Goal: Task Accomplishment & Management: Manage account settings

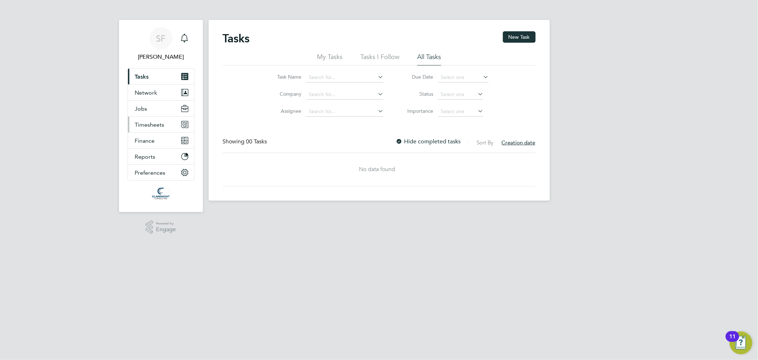
click at [153, 126] on span "Timesheets" at bounding box center [150, 124] width 30 height 7
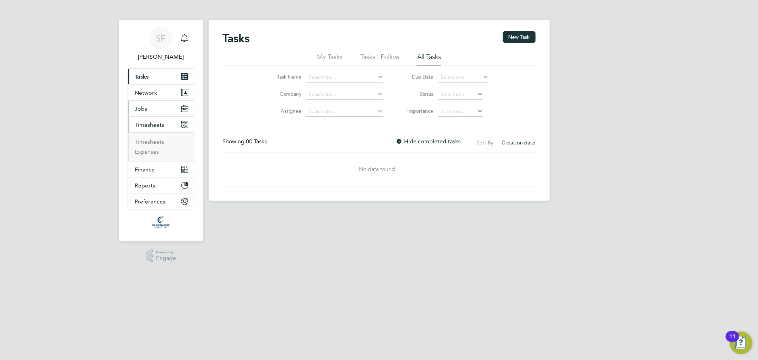
click at [143, 108] on span "Jobs" at bounding box center [141, 108] width 12 height 7
click at [154, 146] on link "Placements" at bounding box center [150, 145] width 30 height 7
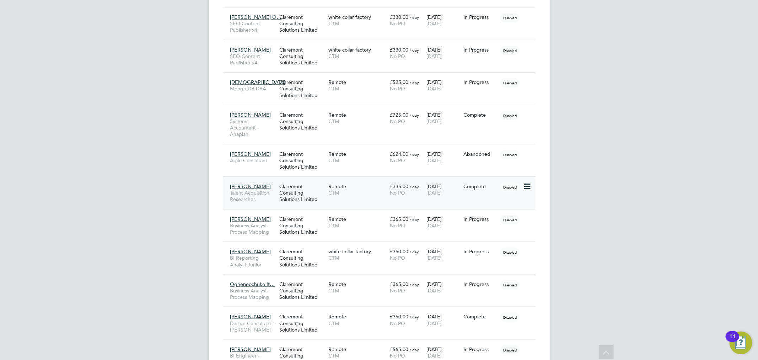
click at [341, 189] on span "CTM" at bounding box center [357, 192] width 58 height 6
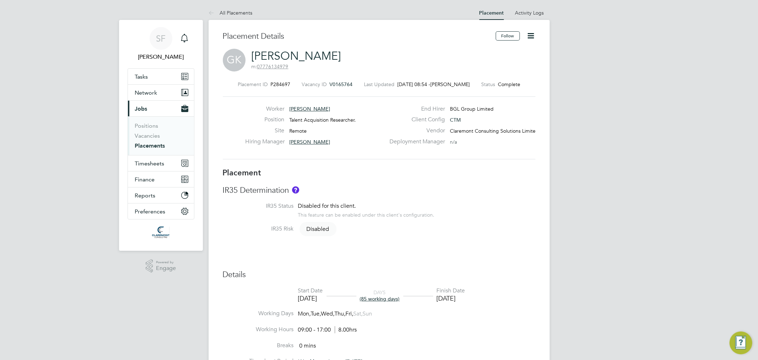
click at [530, 36] on icon at bounding box center [531, 35] width 9 height 9
click at [500, 50] on li "Edit Placement e" at bounding box center [508, 53] width 52 height 10
type input "Anna Thomas"
type input "Hannah Lancaster"
type input "[DATE]"
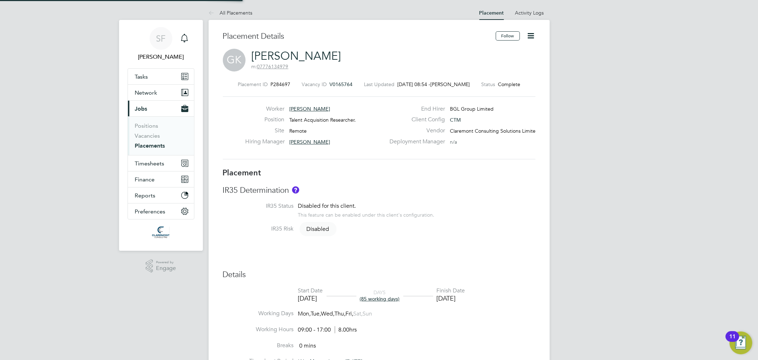
type input "22 Aug 2025"
type input "09:00"
type input "17:00"
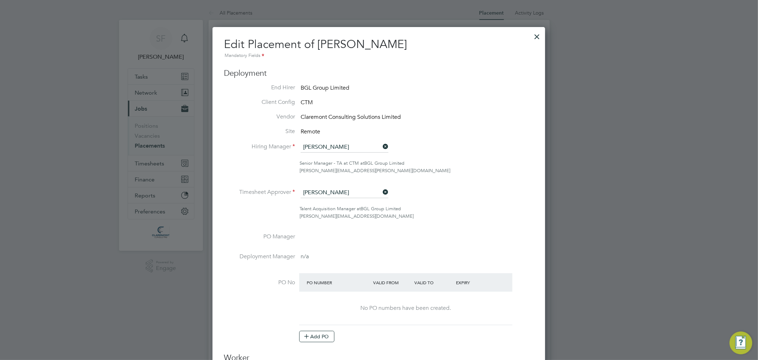
scroll to position [4, 4]
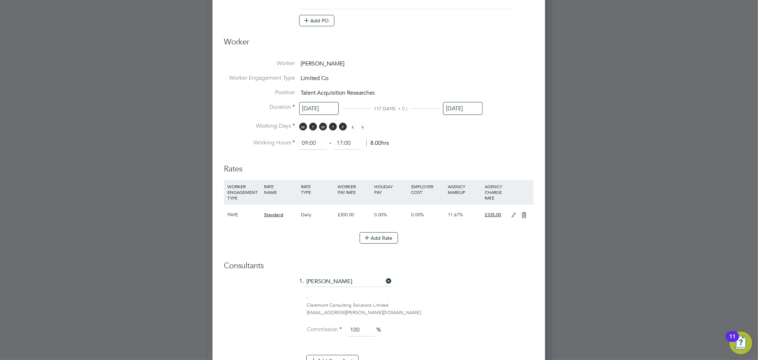
click at [460, 105] on input "22 Aug 2025" at bounding box center [462, 108] width 39 height 13
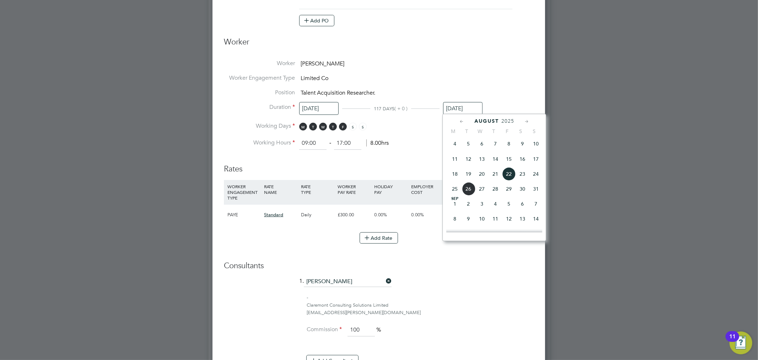
click at [529, 121] on icon at bounding box center [527, 122] width 7 height 8
click at [528, 119] on icon at bounding box center [527, 122] width 7 height 8
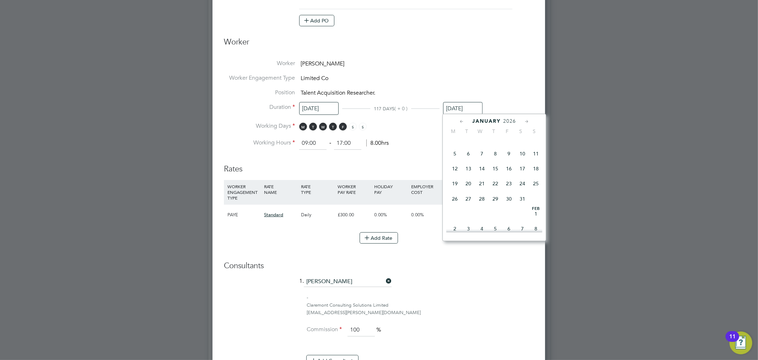
click at [510, 205] on span "30" at bounding box center [509, 199] width 14 height 14
type input "[DATE]"
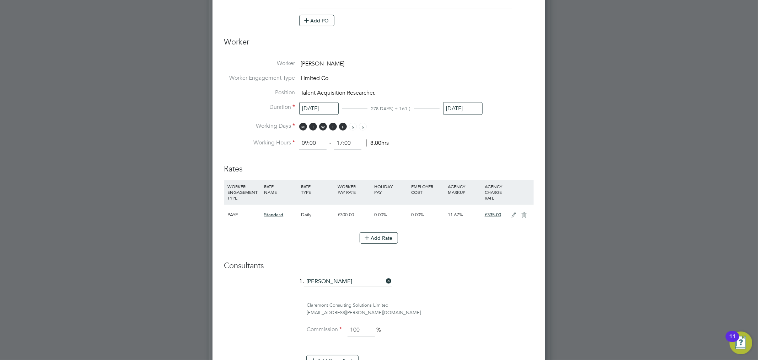
click at [513, 72] on li "Worker Greg Kersey" at bounding box center [379, 67] width 310 height 15
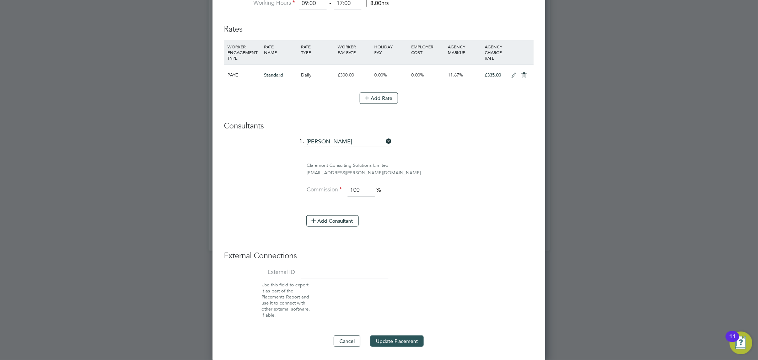
click at [416, 336] on button "Update Placement" at bounding box center [396, 340] width 53 height 11
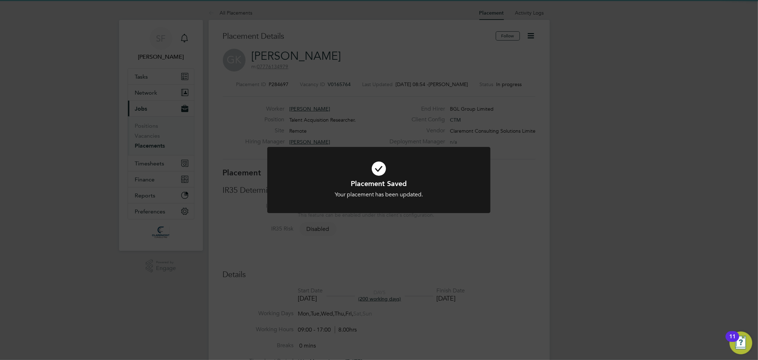
click at [57, 118] on div "Placement Saved Your placement has been updated. Cancel Okay" at bounding box center [379, 180] width 758 height 360
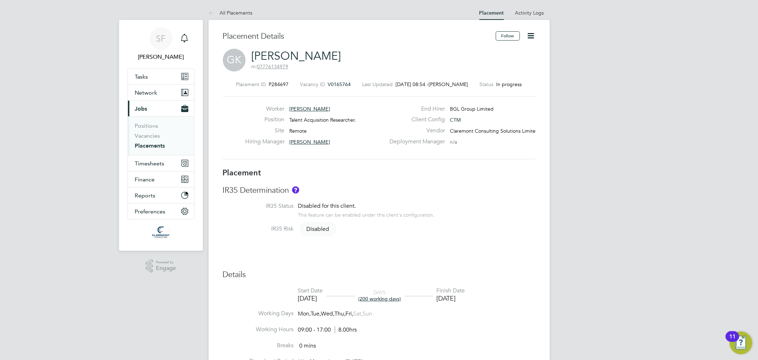
click at [148, 145] on link "Placements" at bounding box center [150, 145] width 30 height 7
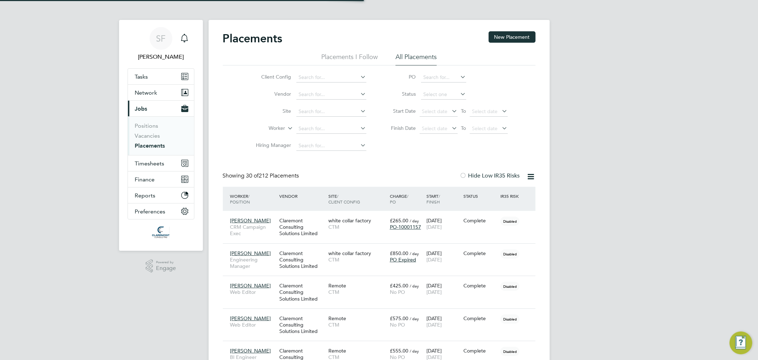
scroll to position [20, 62]
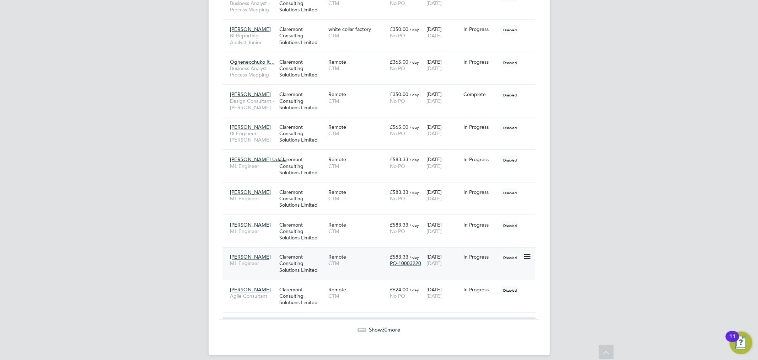
click at [285, 257] on div "Claremont Consulting Solutions Limited" at bounding box center [302, 263] width 49 height 27
click at [276, 220] on div "Sparsh Rawal ML Engineer" at bounding box center [253, 228] width 49 height 20
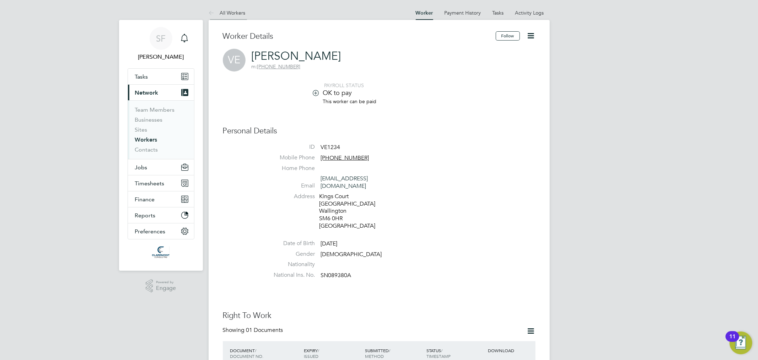
click at [229, 12] on link "All Workers" at bounding box center [227, 13] width 37 height 6
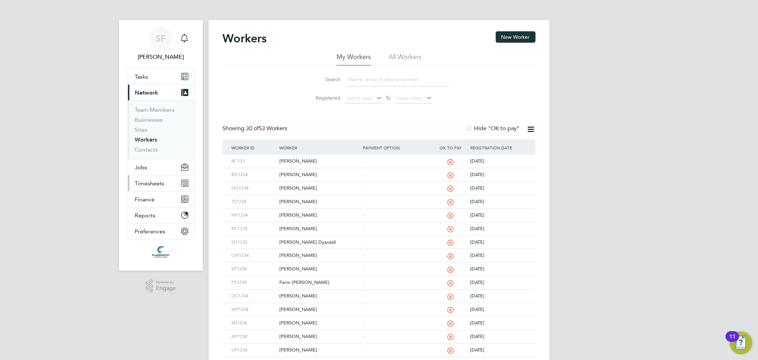
click at [157, 183] on span "Timesheets" at bounding box center [150, 183] width 30 height 7
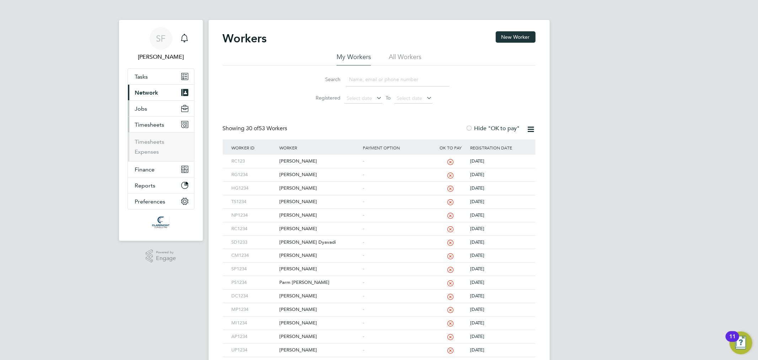
click at [147, 106] on button "Jobs" at bounding box center [161, 109] width 66 height 16
click at [155, 145] on link "Placements" at bounding box center [150, 145] width 30 height 7
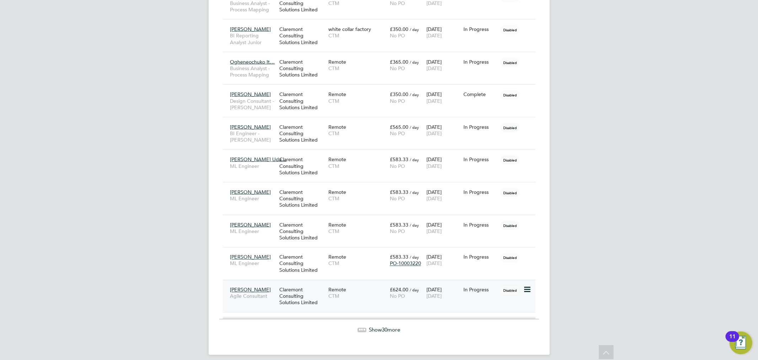
click at [289, 288] on div "Claremont Consulting Solutions Limited" at bounding box center [302, 296] width 49 height 27
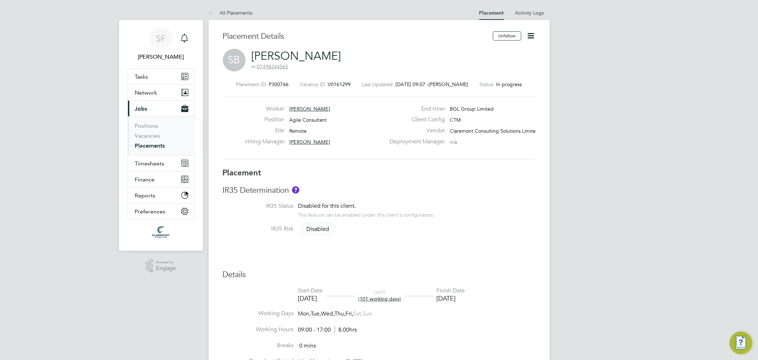
click at [261, 51] on link "[PERSON_NAME]" at bounding box center [297, 56] width 90 height 14
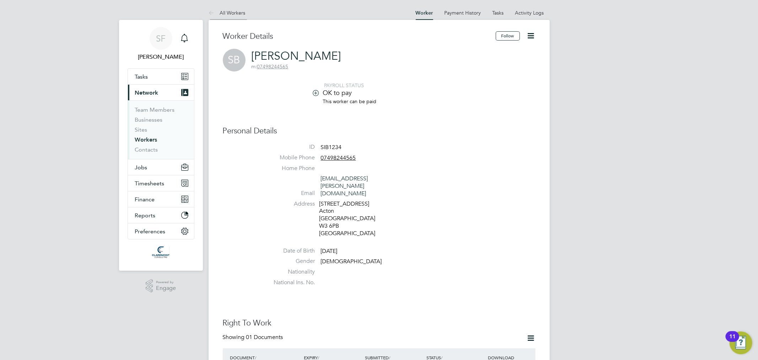
click at [219, 9] on li "All Workers" at bounding box center [227, 13] width 37 height 14
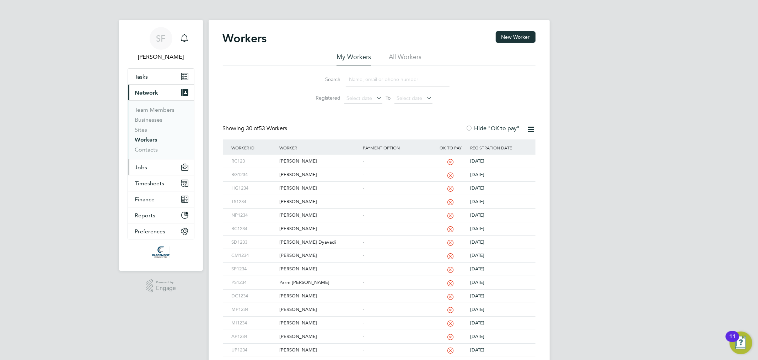
click at [141, 166] on span "Jobs" at bounding box center [141, 167] width 12 height 7
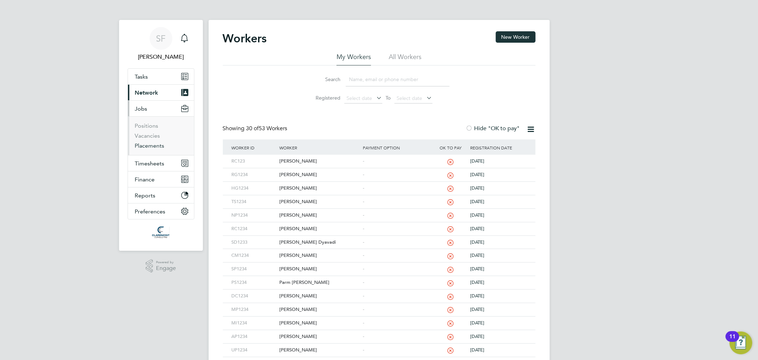
click at [154, 143] on link "Placements" at bounding box center [150, 145] width 30 height 7
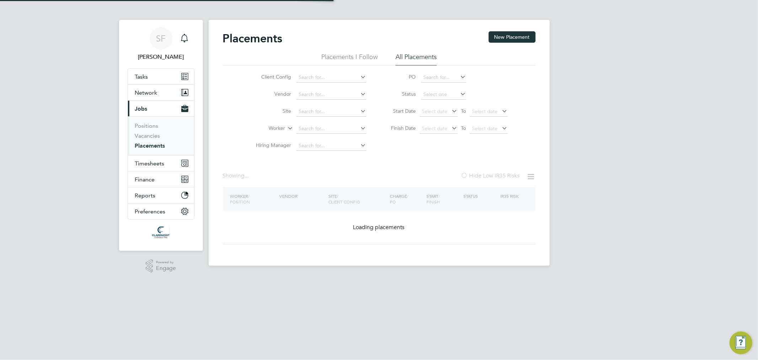
click at [26, 178] on div "SF Sam Fullman Notifications Applications: Tasks Network Team Members Businesse…" at bounding box center [379, 138] width 758 height 277
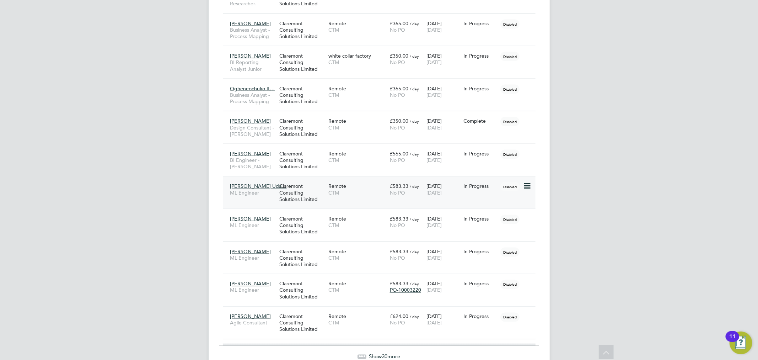
click at [274, 197] on div "Rajesh Babu Uda… ML Engineer Claremont Consulting Solutions Limited Remote CTM …" at bounding box center [379, 192] width 313 height 33
click at [282, 190] on div "Claremont Consulting Solutions Limited" at bounding box center [302, 192] width 49 height 27
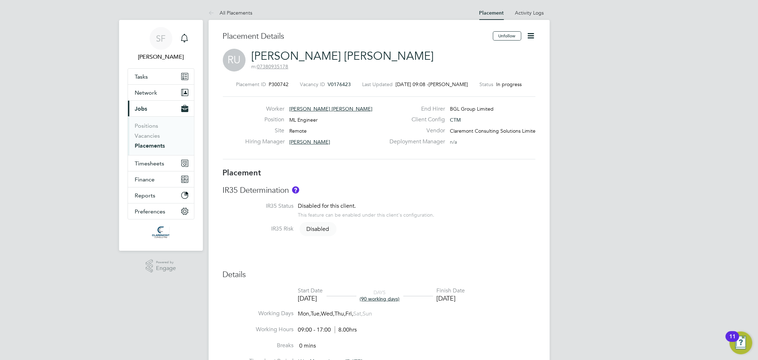
click at [266, 54] on link "[PERSON_NAME] [PERSON_NAME]" at bounding box center [343, 56] width 182 height 14
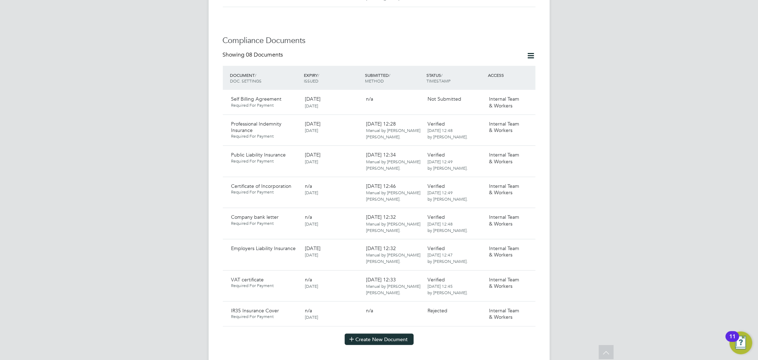
scroll to position [416, 0]
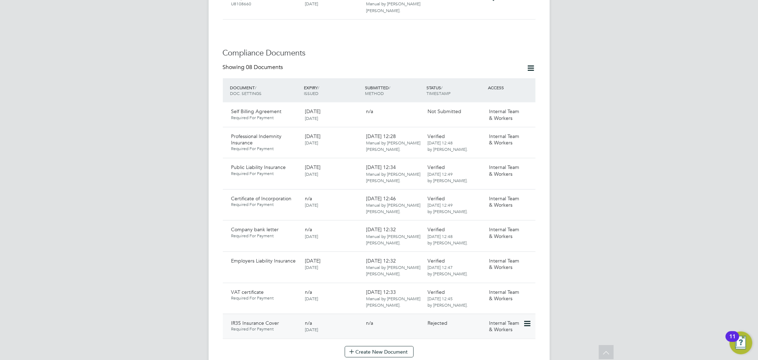
click at [379, 317] on div "n/a" at bounding box center [395, 323] width 62 height 12
click at [525, 319] on icon at bounding box center [526, 323] width 7 height 9
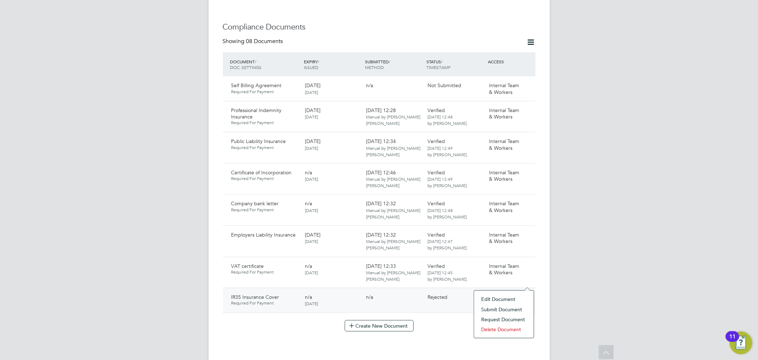
scroll to position [455, 0]
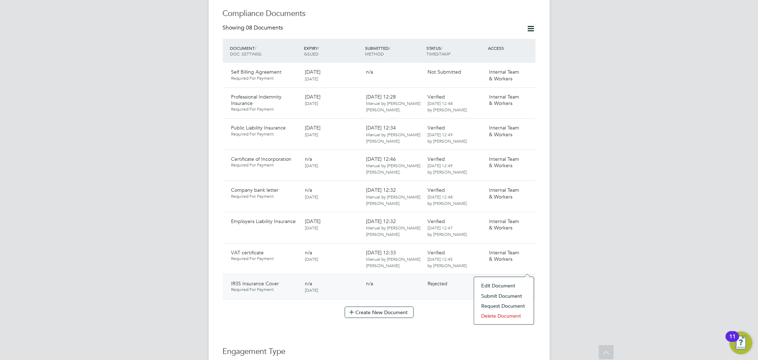
click at [256, 280] on span "IR35 Insurance Cover" at bounding box center [255, 283] width 48 height 6
click at [257, 280] on span "IR35 Insurance Cover" at bounding box center [255, 283] width 48 height 6
click at [351, 282] on div "IR35 Insurance Cover Required For Payment n/a 11 Aug 2025 n/a Rejected Internal…" at bounding box center [379, 286] width 313 height 25
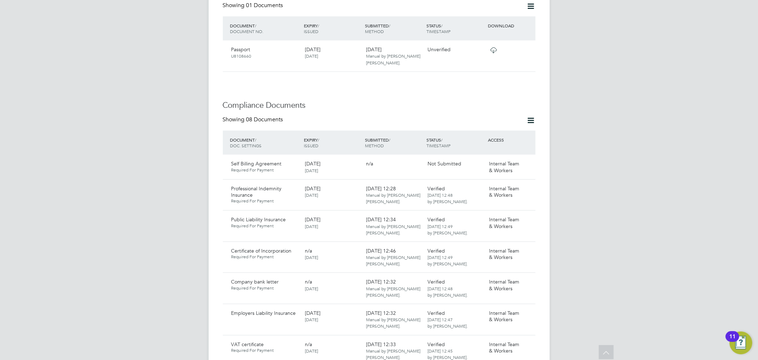
scroll to position [416, 0]
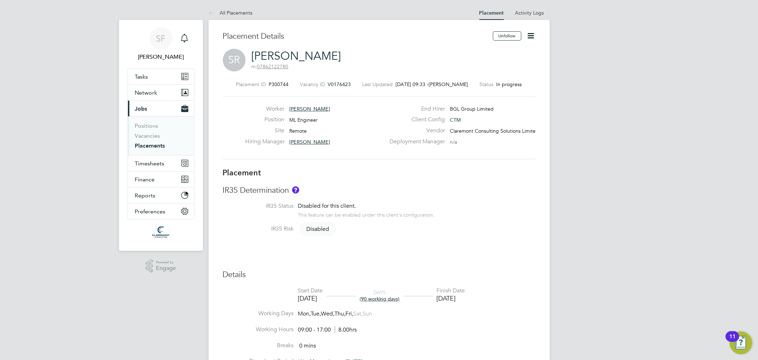
click at [266, 58] on link "[PERSON_NAME]" at bounding box center [297, 56] width 90 height 14
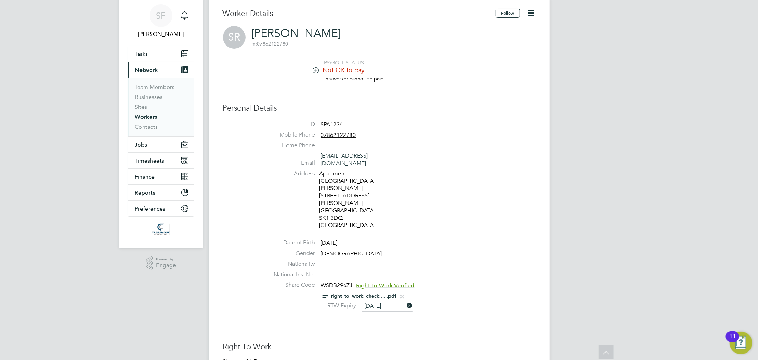
scroll to position [22, 0]
click at [155, 144] on button "Jobs" at bounding box center [161, 145] width 66 height 16
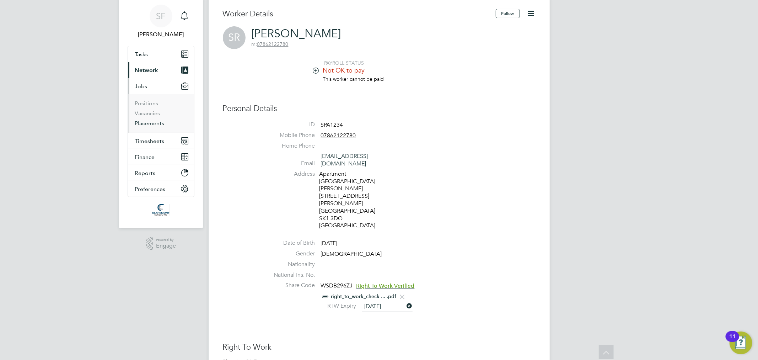
click at [154, 123] on link "Placements" at bounding box center [150, 123] width 30 height 7
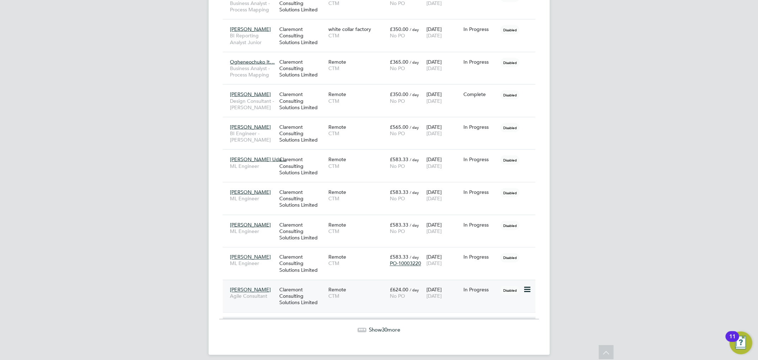
click at [286, 292] on div "Claremont Consulting Solutions Limited" at bounding box center [302, 296] width 49 height 27
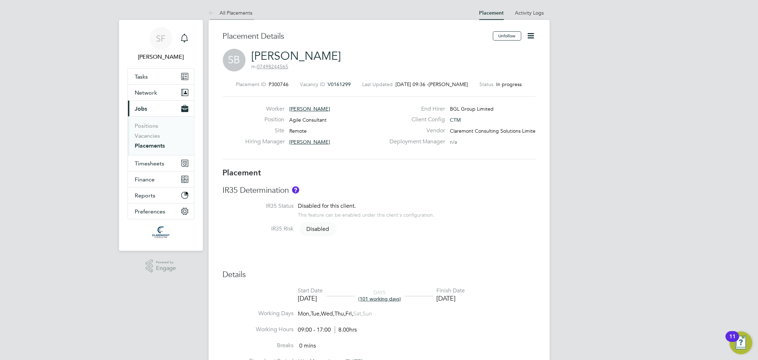
click at [228, 12] on link "All Placements" at bounding box center [231, 13] width 44 height 6
